Goal: Information Seeking & Learning: Learn about a topic

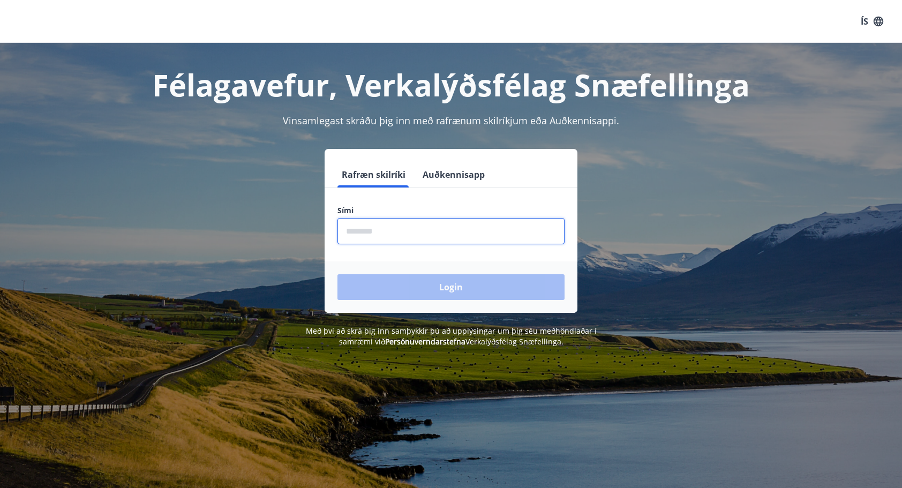
click at [404, 233] on input "phone" at bounding box center [451, 231] width 227 height 26
type input "********"
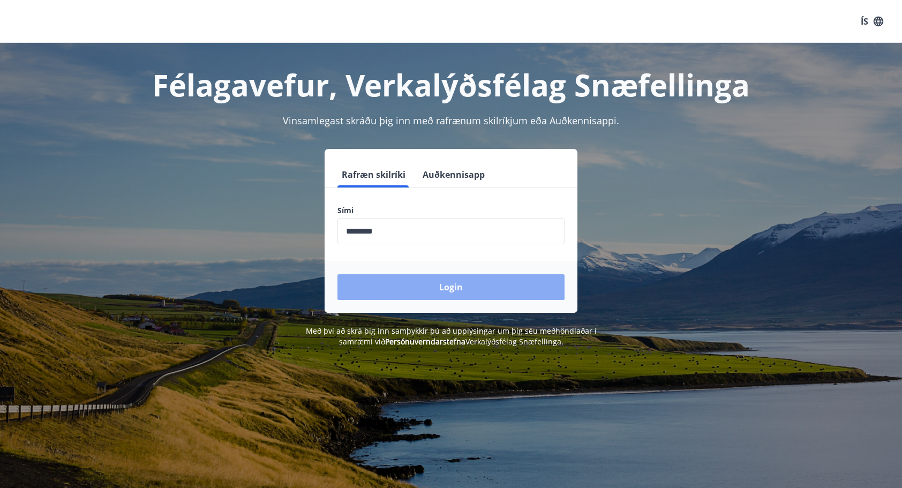
click at [402, 280] on button "Login" at bounding box center [451, 287] width 227 height 26
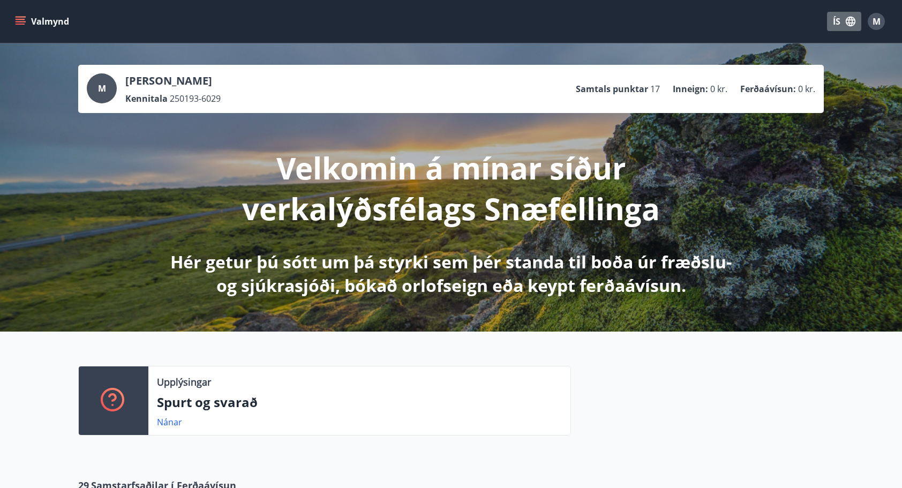
click at [839, 24] on button "ÍS" at bounding box center [844, 21] width 34 height 19
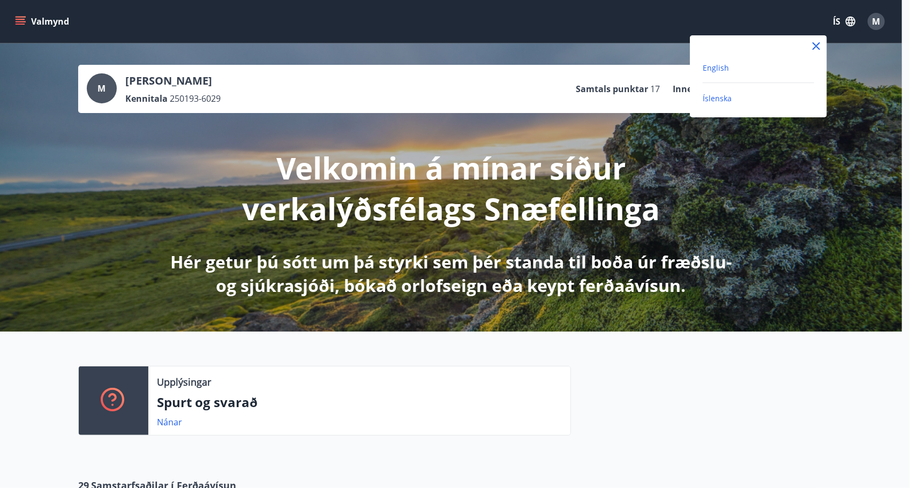
click at [727, 67] on span "English" at bounding box center [716, 68] width 26 height 10
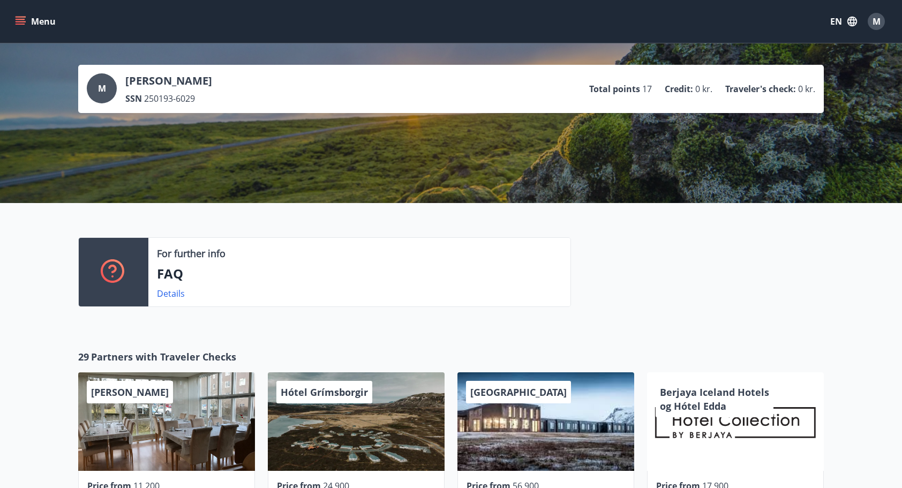
click at [108, 93] on div "M" at bounding box center [102, 88] width 30 height 30
click at [876, 29] on div "M" at bounding box center [876, 21] width 17 height 17
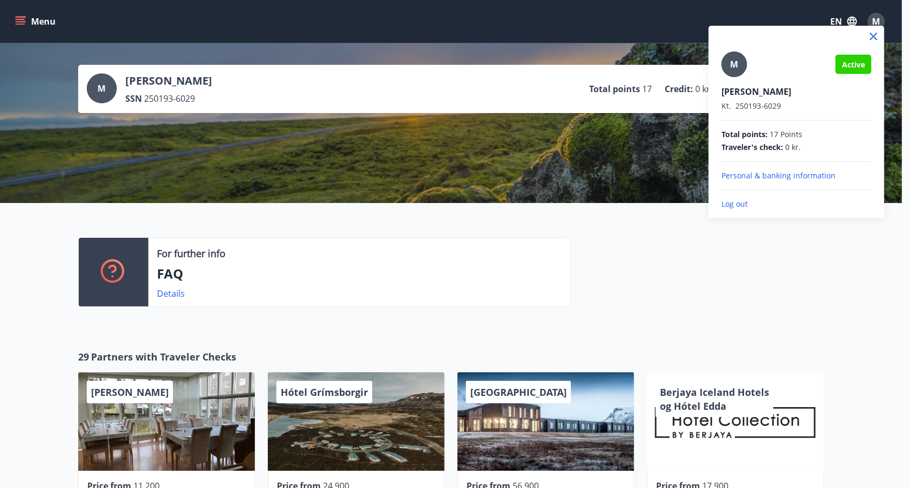
click at [823, 174] on p "Personal & banking information" at bounding box center [797, 175] width 150 height 11
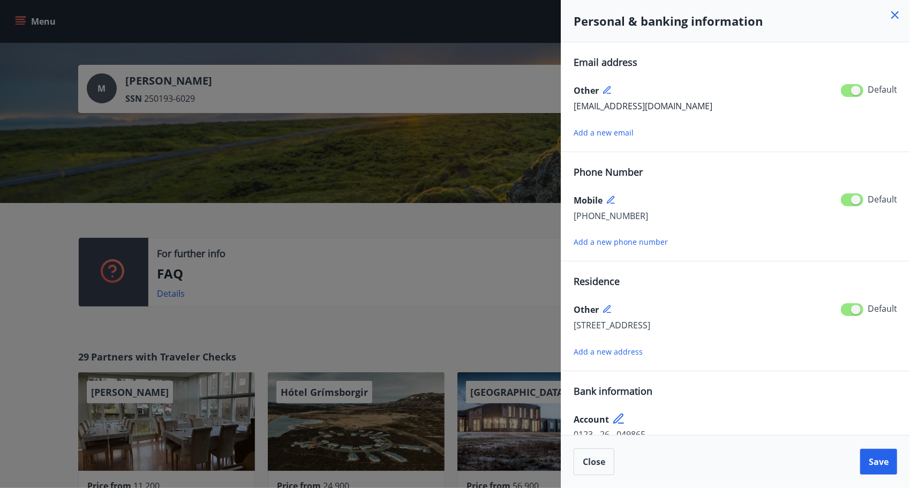
click at [897, 18] on icon at bounding box center [895, 15] width 13 height 13
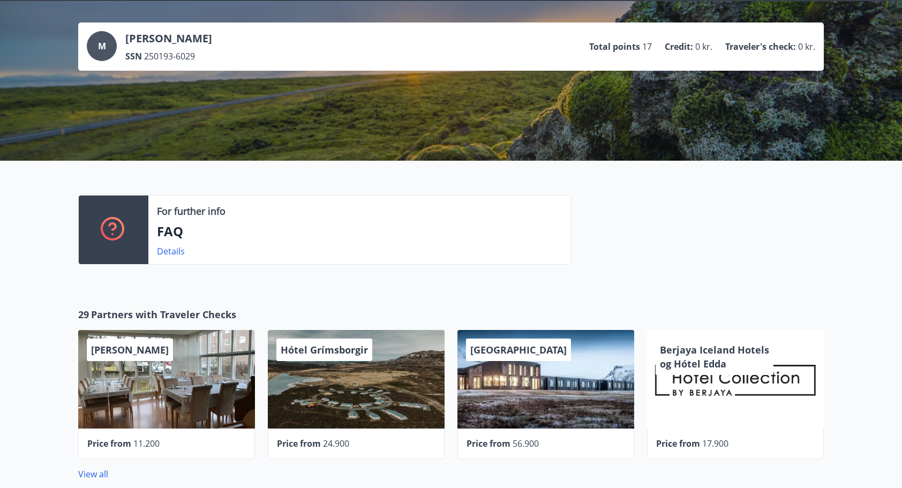
scroll to position [40, 0]
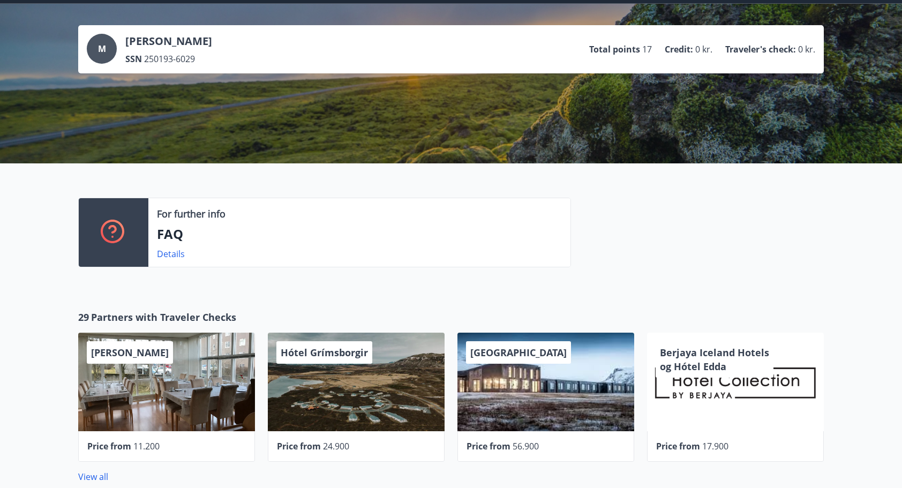
click at [109, 227] on icon at bounding box center [112, 229] width 9 height 9
click at [177, 256] on link "Details" at bounding box center [171, 254] width 28 height 12
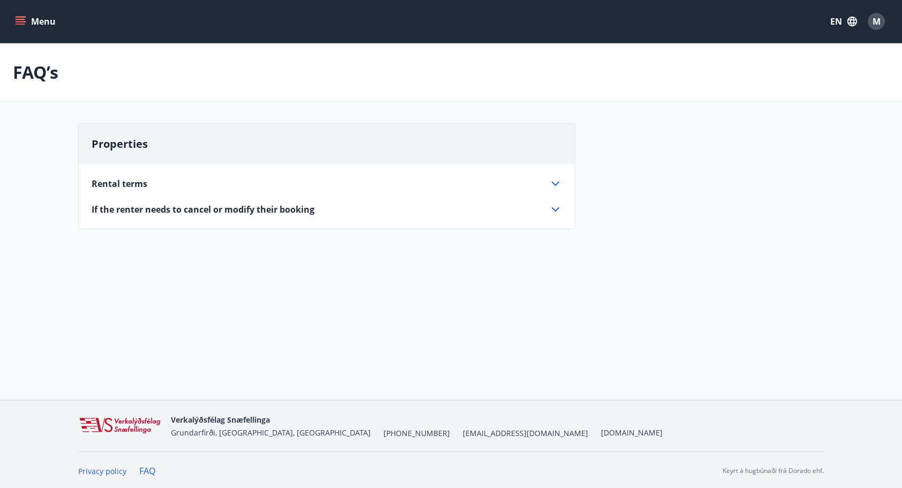
click at [20, 25] on icon "menu" at bounding box center [21, 24] width 10 height 1
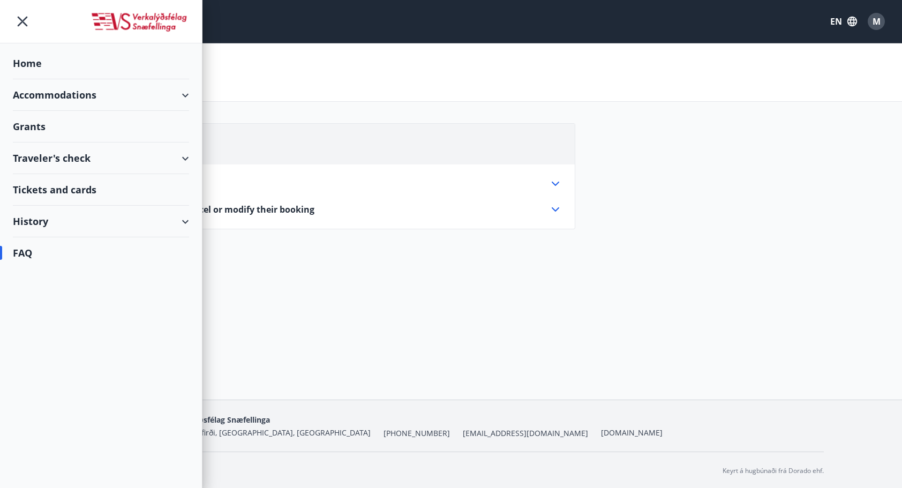
click at [41, 79] on div "Grants" at bounding box center [101, 64] width 176 height 32
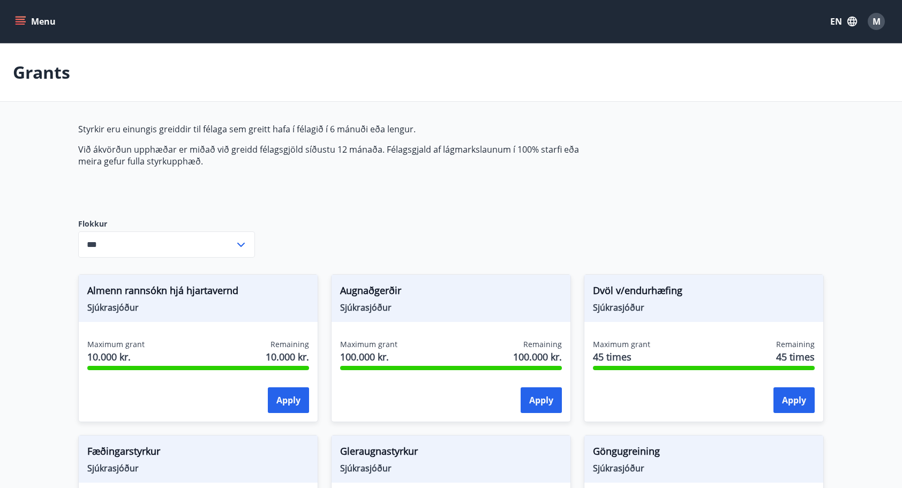
type input "***"
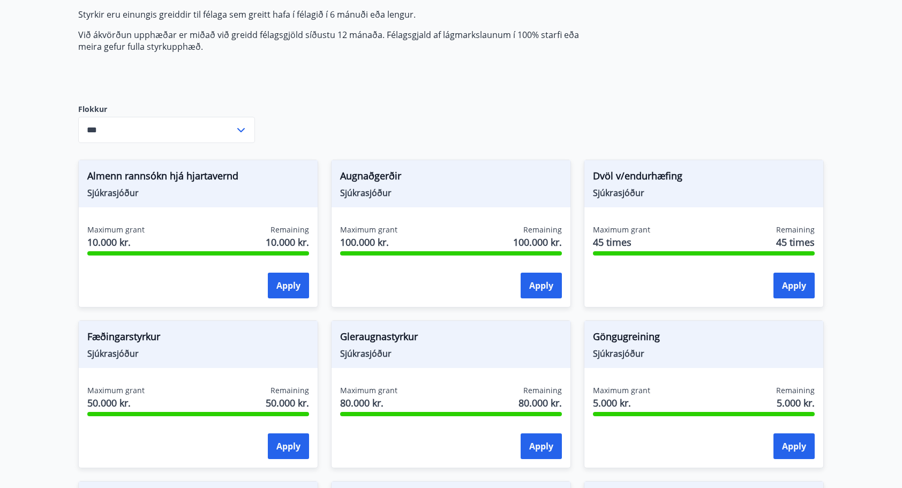
scroll to position [80, 0]
